Goal: Find specific page/section: Find specific page/section

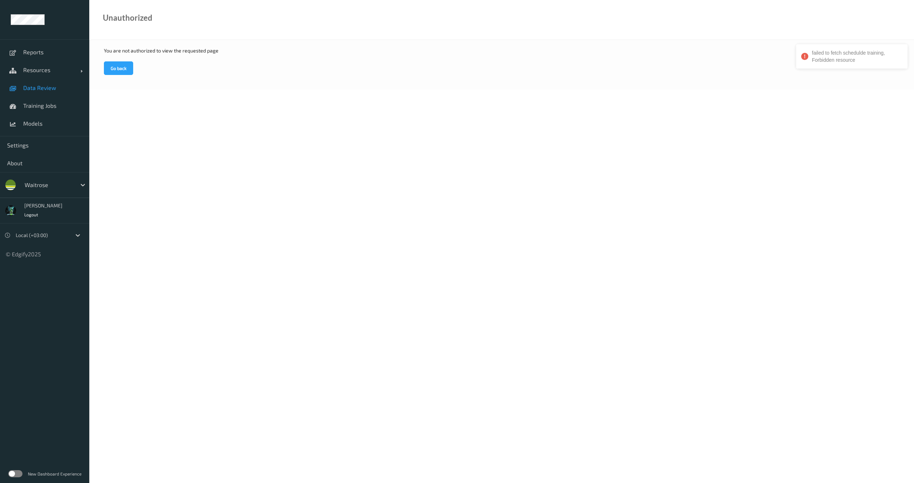
click at [42, 85] on span "Data Review" at bounding box center [52, 87] width 59 height 7
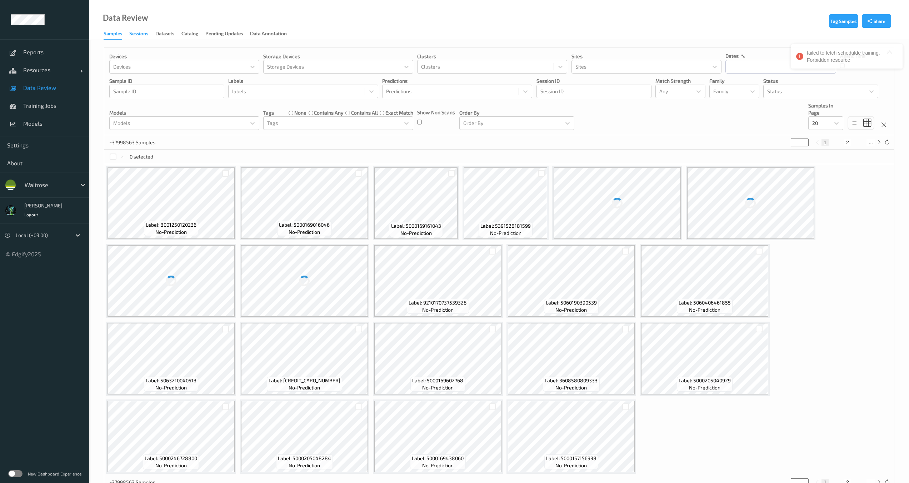
click at [145, 36] on div "Sessions" at bounding box center [138, 34] width 19 height 9
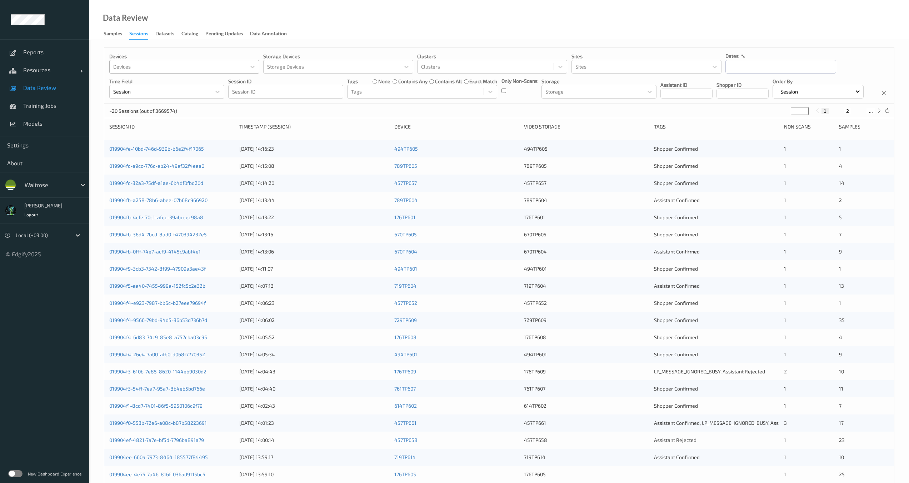
click at [144, 69] on div at bounding box center [177, 66] width 129 height 9
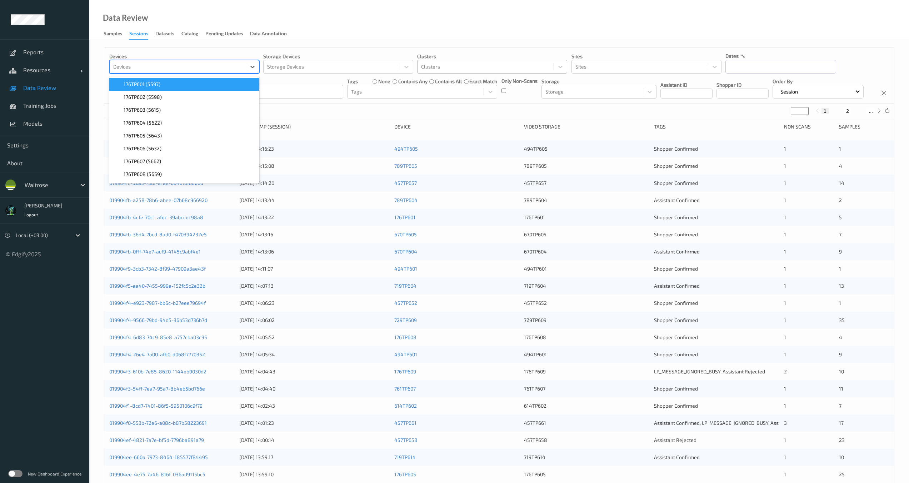
click at [457, 68] on div at bounding box center [485, 66] width 129 height 9
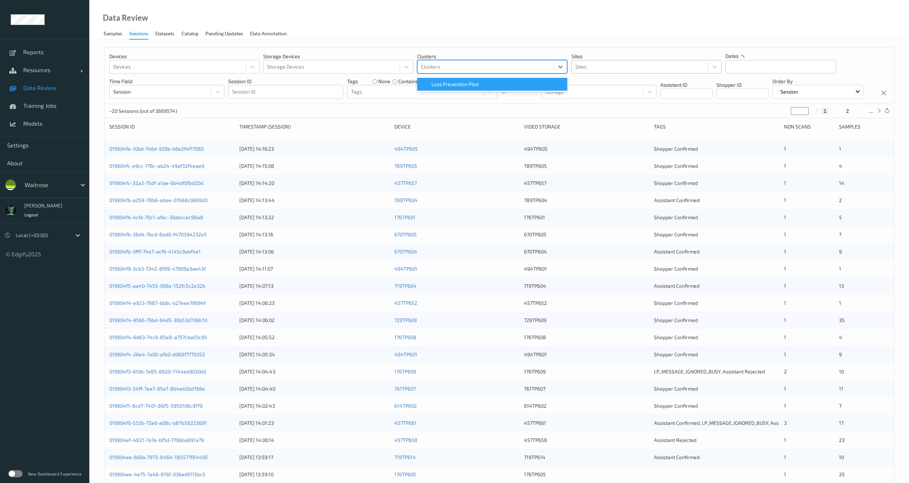
click at [593, 68] on div at bounding box center [639, 66] width 129 height 9
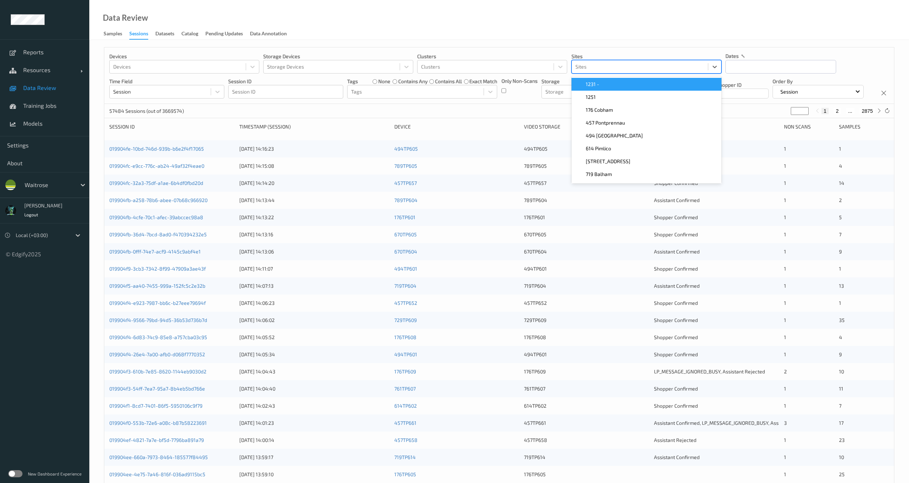
type input "4"
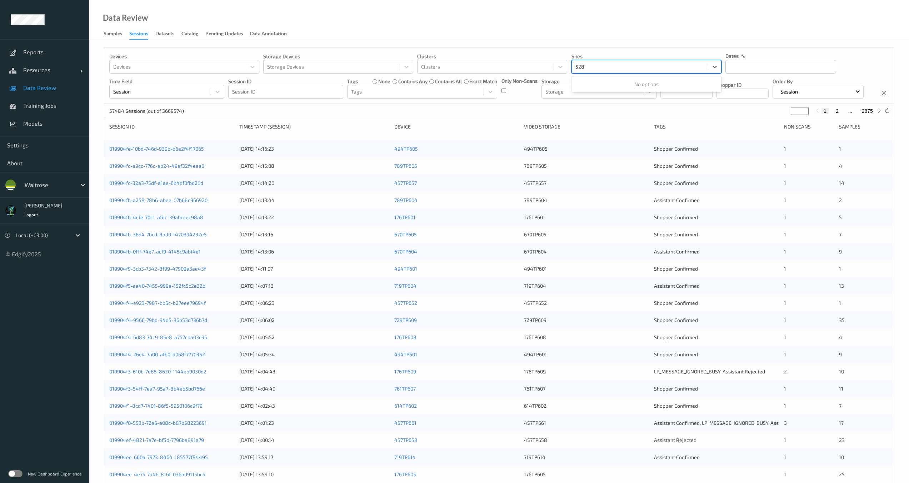
type input "528"
click at [536, 104] on div "Devices Devices Storage Devices Storage Devices Clusters Clusters Sites Sites d…" at bounding box center [499, 75] width 790 height 56
click at [588, 62] on div "Sites" at bounding box center [640, 66] width 136 height 11
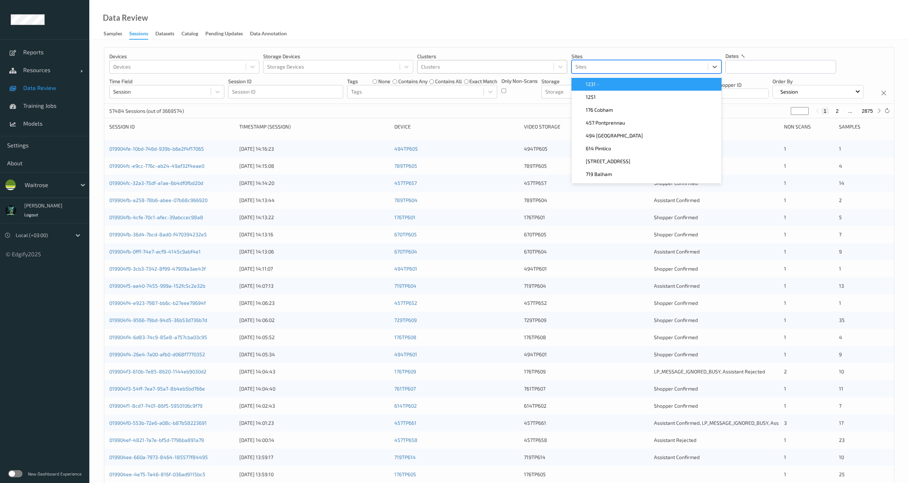
click at [472, 68] on div at bounding box center [485, 66] width 129 height 9
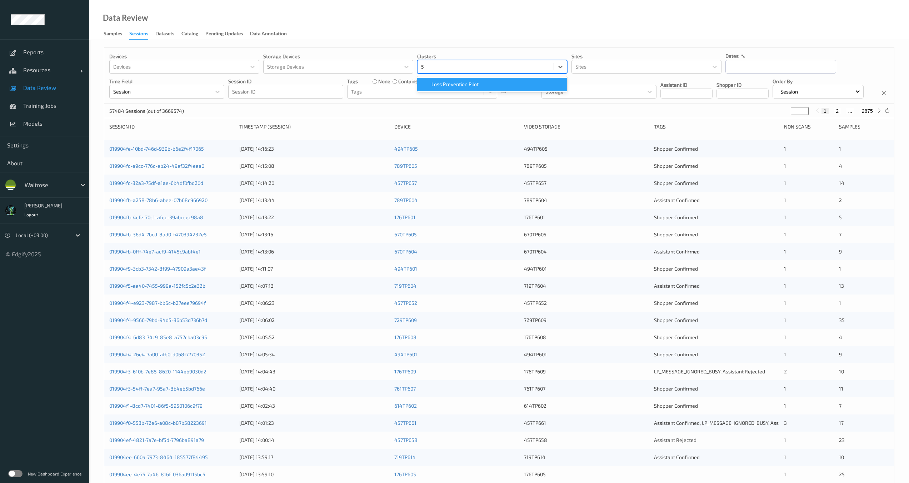
type input "5"
drag, startPoint x: 371, startPoint y: 114, endPoint x: 273, endPoint y: 97, distance: 99.3
click at [371, 104] on div "Devices Devices Storage Devices Storage Devices Clusters option Loss Prevention…" at bounding box center [499, 75] width 790 height 56
click at [199, 69] on div at bounding box center [177, 66] width 129 height 9
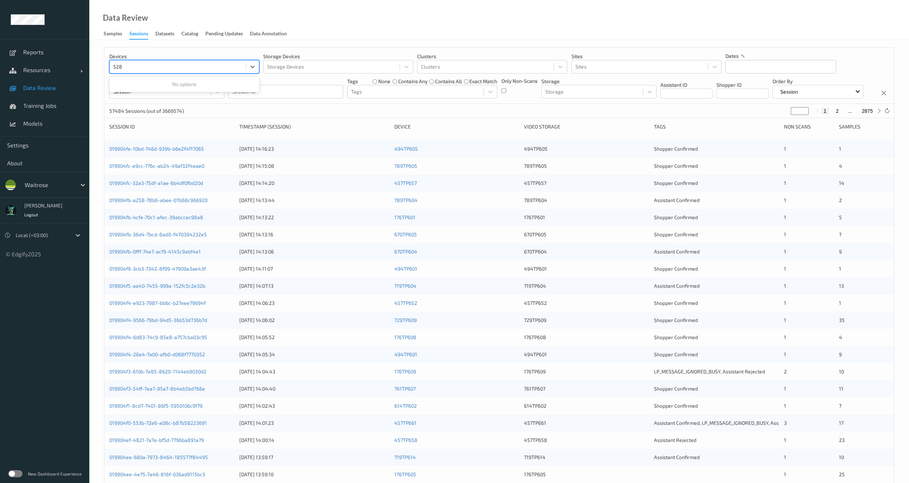
type input "528"
click at [305, 104] on div "Devices 0 results available for search term 528. Use Up and Down to choose opti…" at bounding box center [499, 75] width 790 height 56
click at [603, 66] on div at bounding box center [639, 66] width 129 height 9
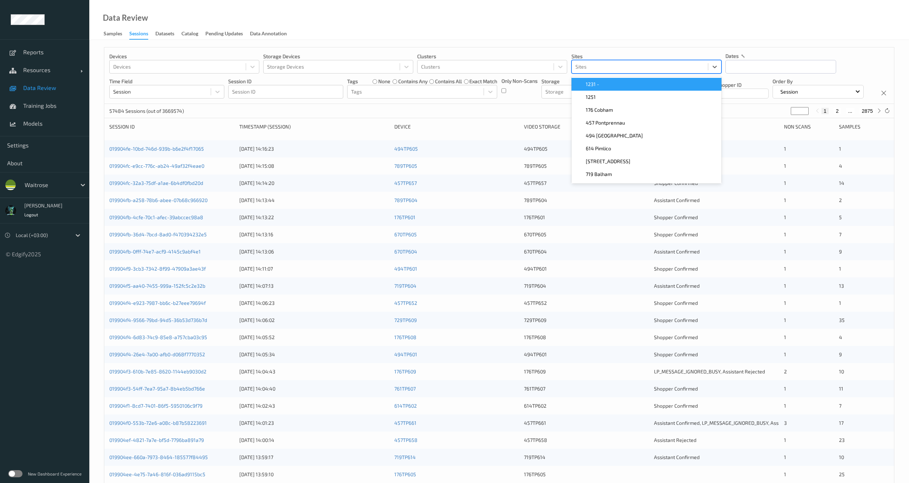
paste input "528 [GEOGRAPHIC_DATA]"
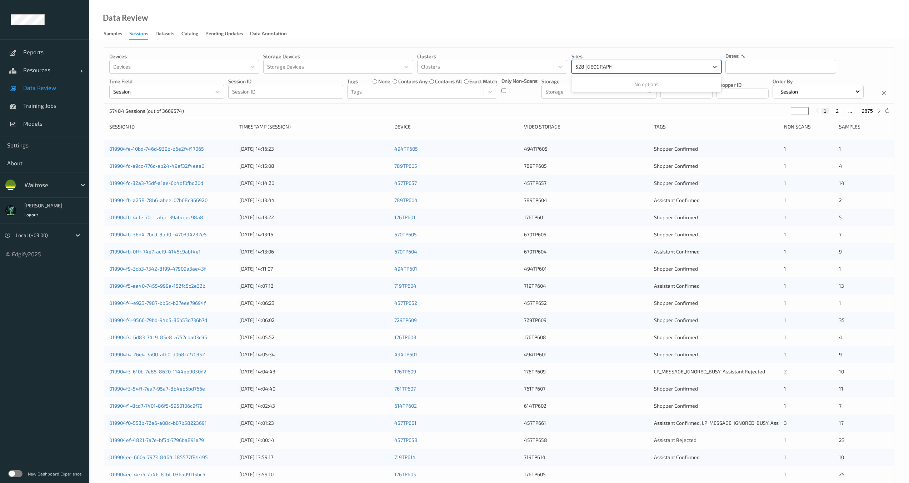
type input "528 [GEOGRAPHIC_DATA]"
click at [135, 67] on div at bounding box center [177, 66] width 129 height 9
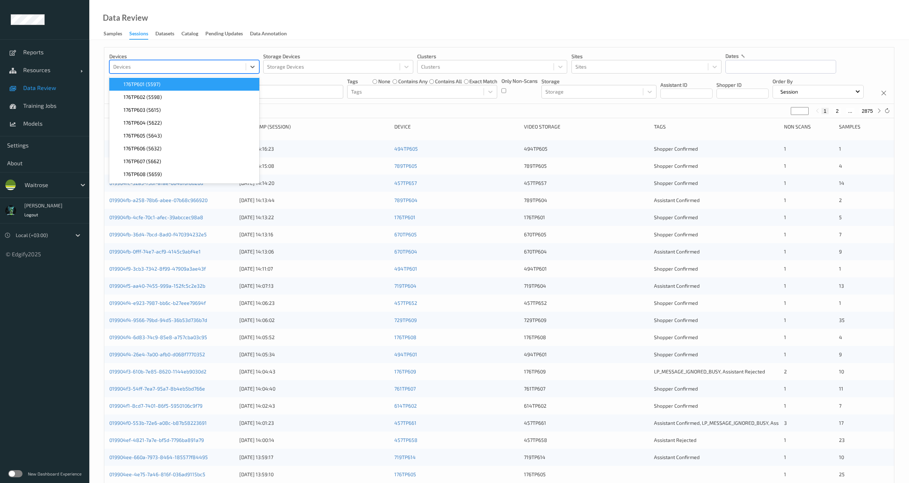
paste input "494TP607"
type input "494TP607"
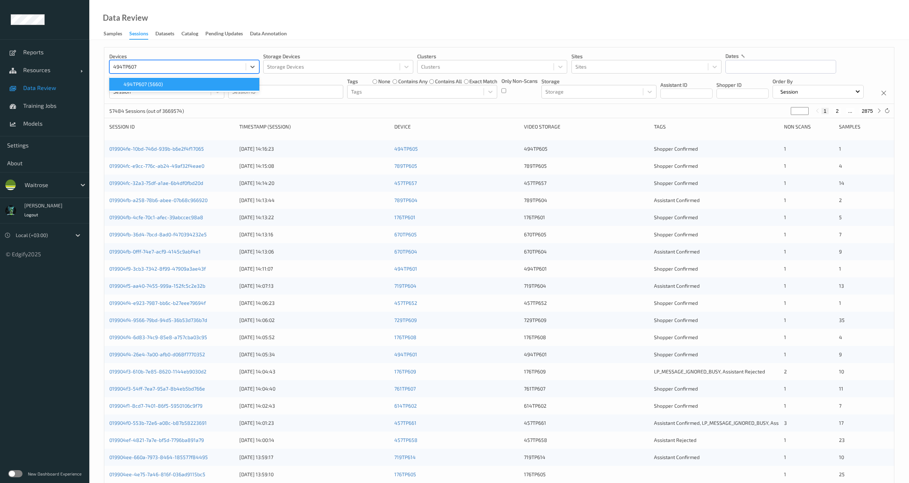
click at [164, 85] on div "494TP607 (5660)" at bounding box center [184, 84] width 141 height 7
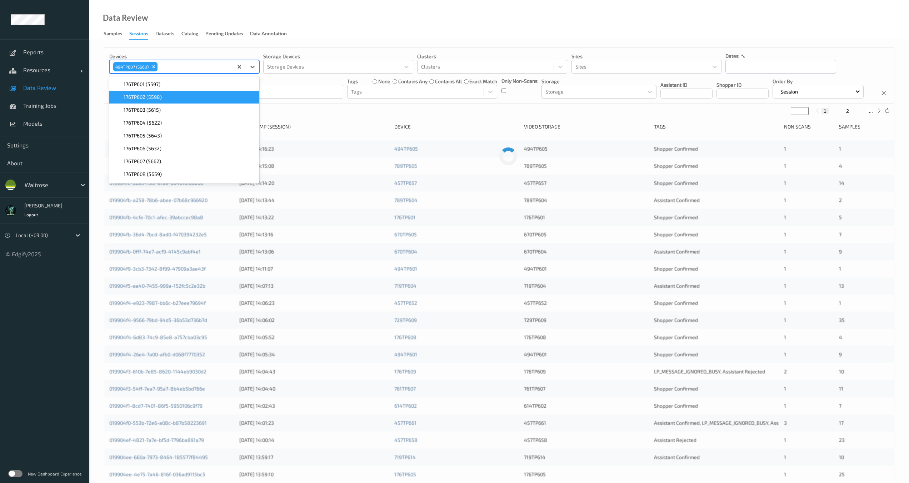
click at [339, 104] on div "Devices option 494TP607 (5660), selected. option 176TP602 (5598) focused, 2 of …" at bounding box center [499, 75] width 790 height 56
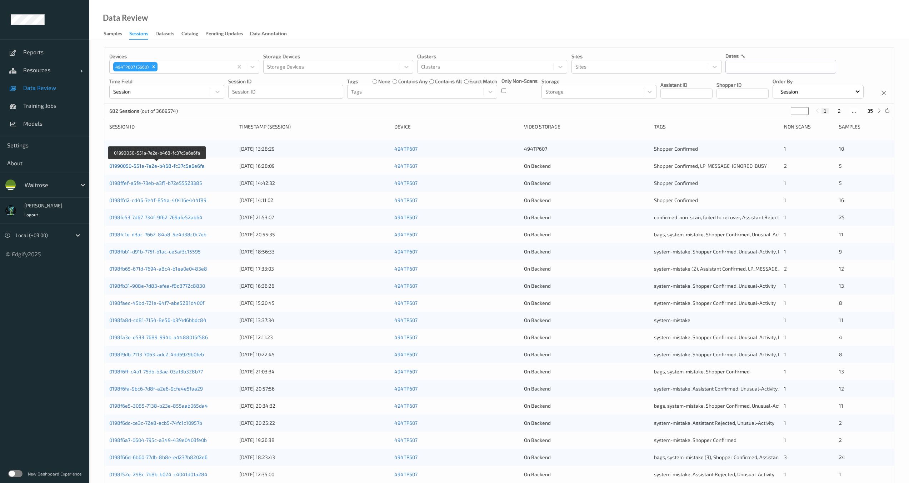
click at [171, 169] on link "01990050-551a-7e2e-b468-fc37c5a6e6fa" at bounding box center [156, 166] width 95 height 6
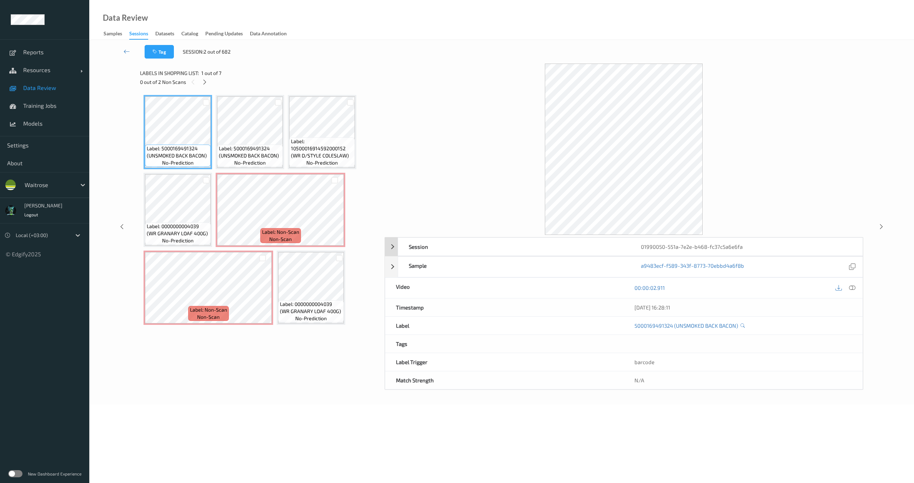
click at [387, 249] on div "Session 01990050-551a-7e2e-b468-fc37c5a6e6fa" at bounding box center [624, 246] width 478 height 19
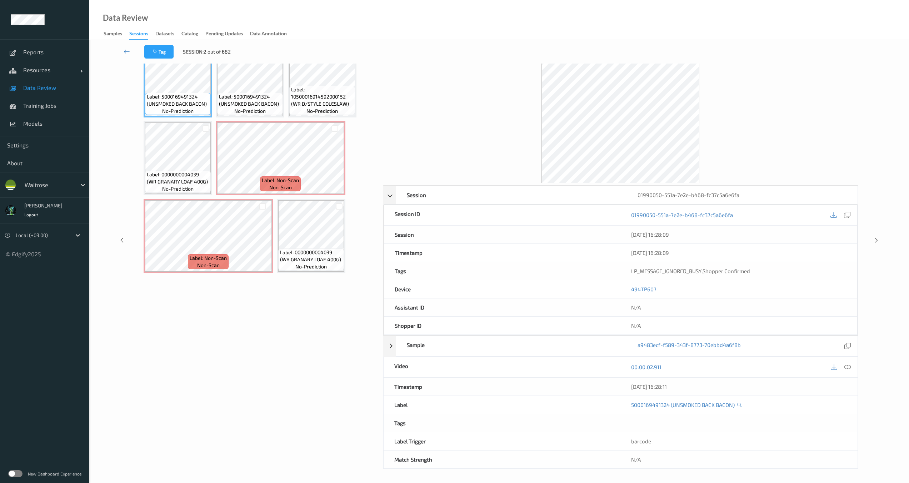
scroll to position [52, 0]
click at [641, 288] on link "494TP607" at bounding box center [643, 288] width 25 height 6
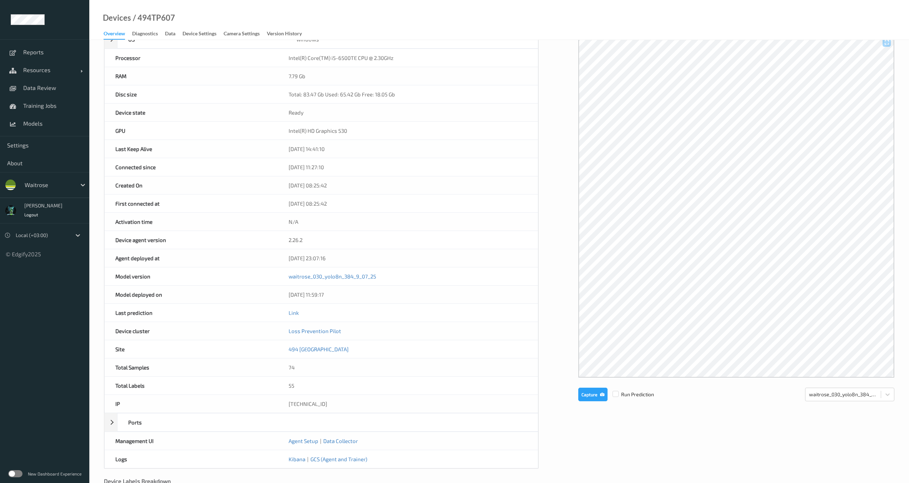
scroll to position [119, 0]
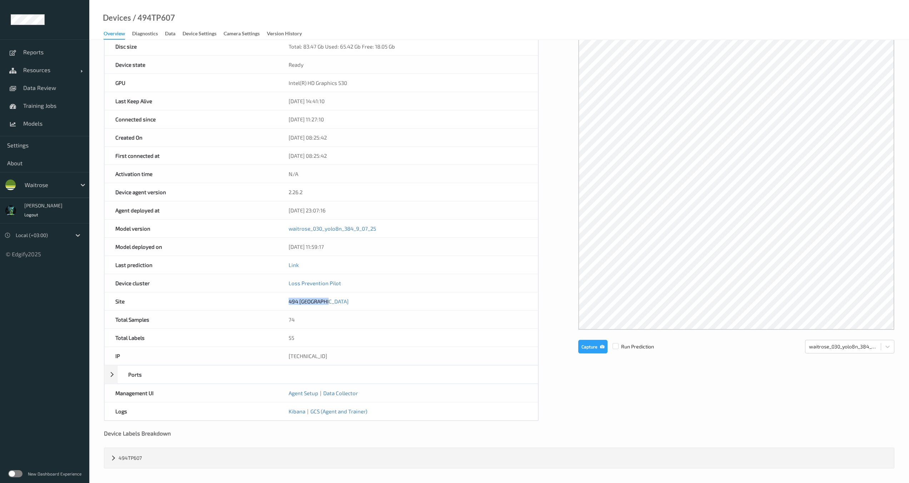
drag, startPoint x: 326, startPoint y: 305, endPoint x: 278, endPoint y: 302, distance: 47.6
click at [278, 302] on div "494 [GEOGRAPHIC_DATA]" at bounding box center [408, 301] width 260 height 18
click at [40, 89] on span "Data Review" at bounding box center [52, 87] width 59 height 7
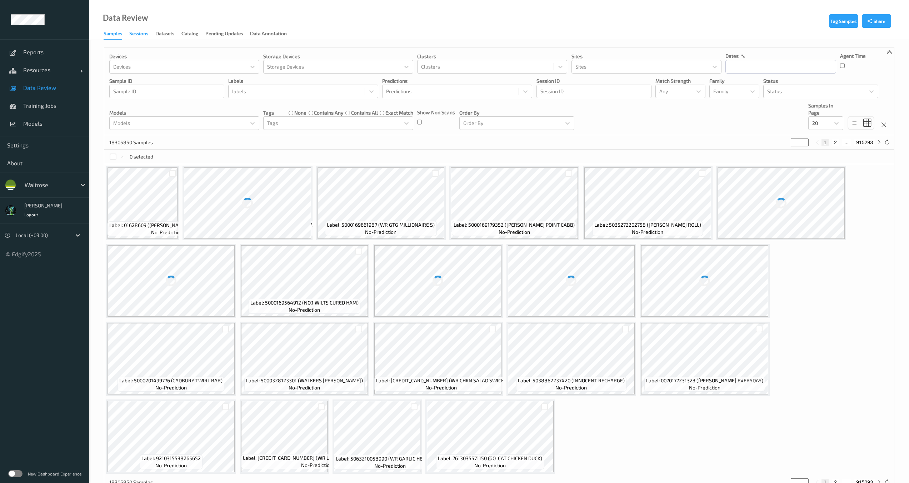
click at [147, 32] on div "Sessions" at bounding box center [138, 34] width 19 height 9
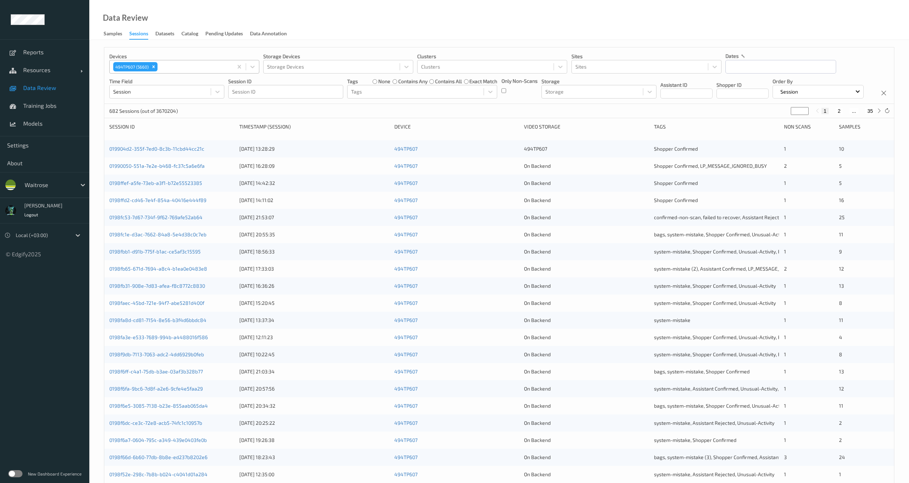
click at [158, 68] on div "494TP607 (5660)" at bounding box center [135, 66] width 46 height 11
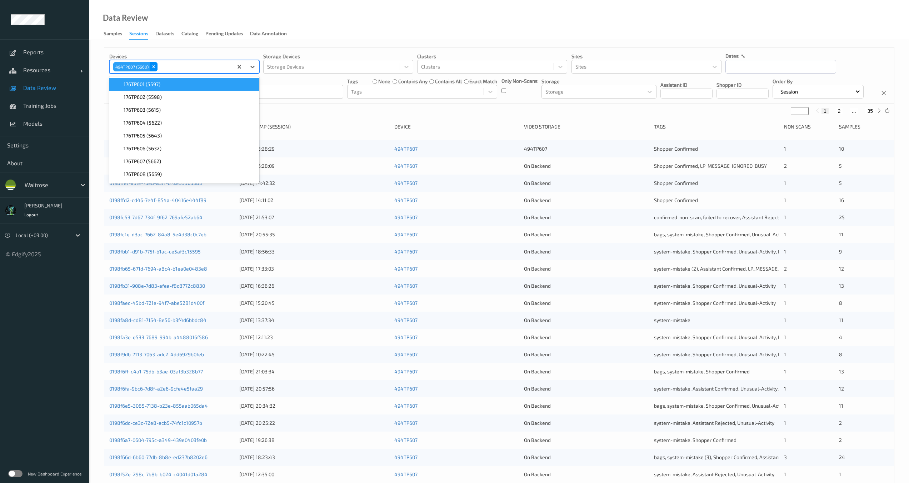
click at [155, 67] on icon "Remove 494TP607 (5660)" at bounding box center [153, 66] width 5 height 5
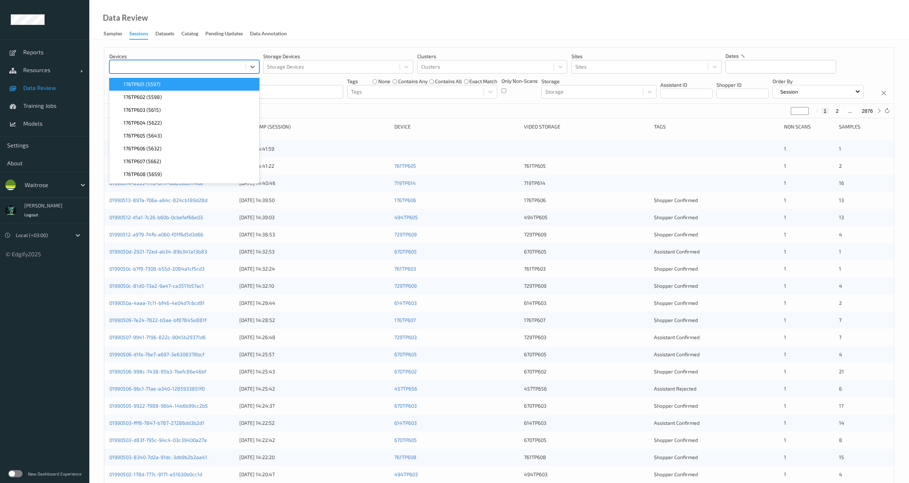
click at [155, 67] on div at bounding box center [177, 66] width 129 height 9
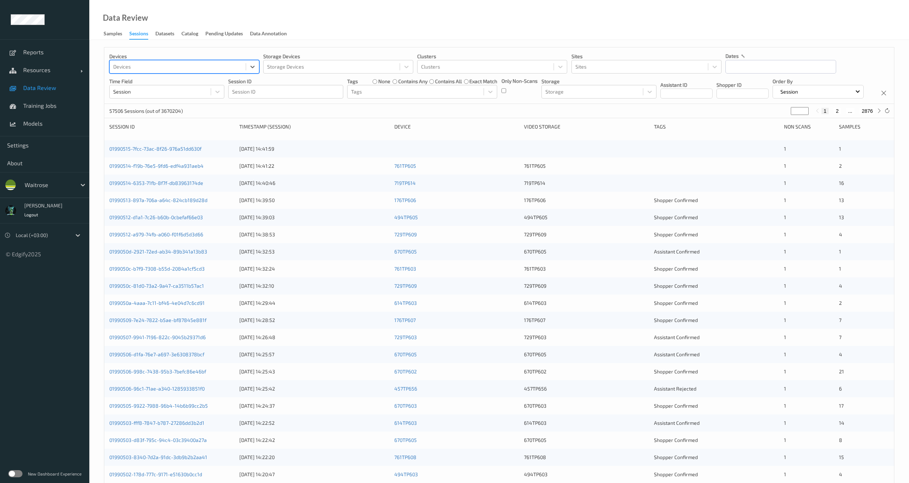
paste input "494TP607"
type input "494TP607"
click at [154, 87] on span "494TP607 (5660)" at bounding box center [143, 84] width 39 height 7
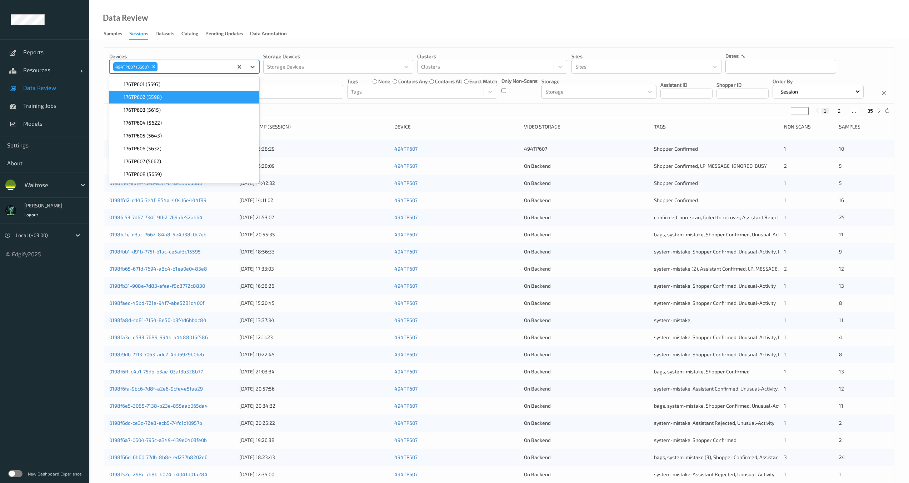
click at [346, 104] on div "Devices option 494TP607 (5660), selected. option 176TP602 (5598) focused, 2 of …" at bounding box center [499, 75] width 790 height 56
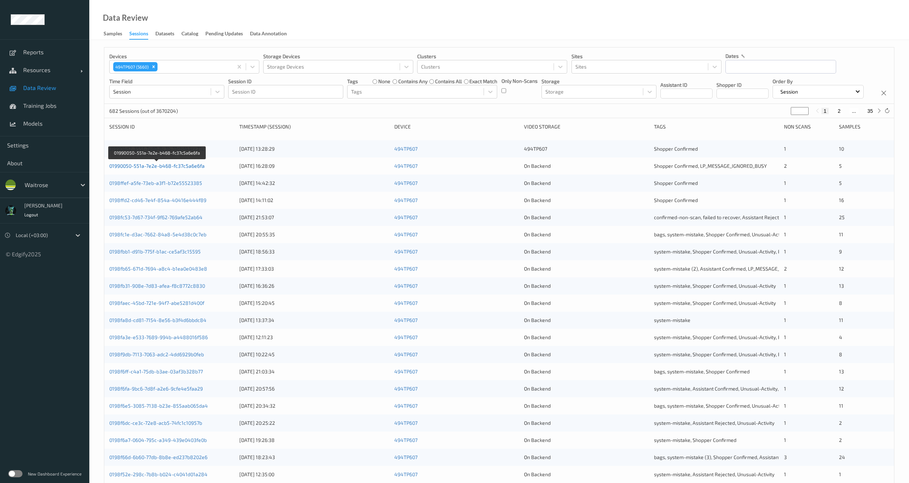
click at [185, 169] on link "01990050-551a-7e2e-b468-fc37c5a6e6fa" at bounding box center [156, 166] width 95 height 6
